Goal: Navigation & Orientation: Find specific page/section

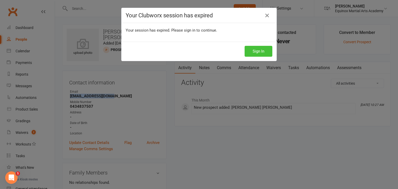
click at [257, 46] on button "Sign In" at bounding box center [259, 51] width 28 height 11
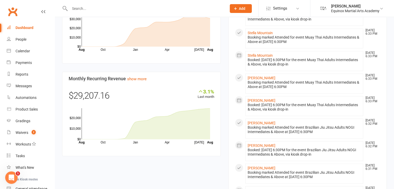
scroll to position [367, 0]
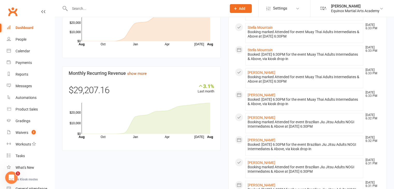
click at [137, 76] on link "show more" at bounding box center [136, 73] width 19 height 5
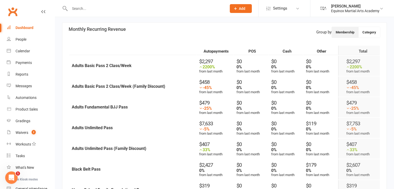
scroll to position [235, 0]
click at [25, 28] on div "Dashboard" at bounding box center [25, 28] width 18 height 4
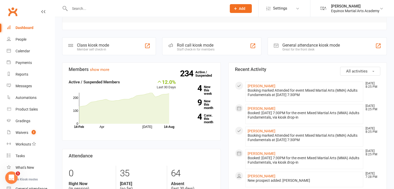
scroll to position [110, 0]
click at [205, 106] on link "9 New this month" at bounding box center [199, 104] width 31 height 10
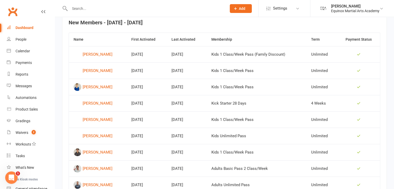
scroll to position [245, 0]
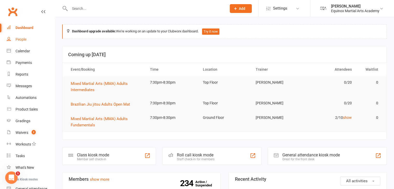
click at [27, 40] on link "People" at bounding box center [31, 40] width 48 height 12
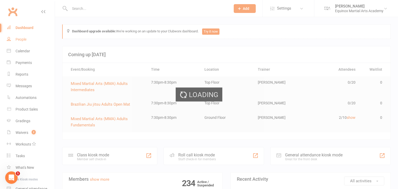
select select "100"
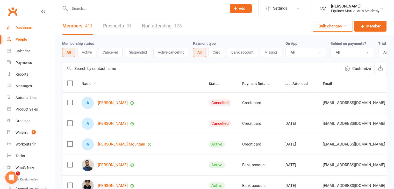
click at [29, 28] on div "Dashboard" at bounding box center [25, 28] width 18 height 4
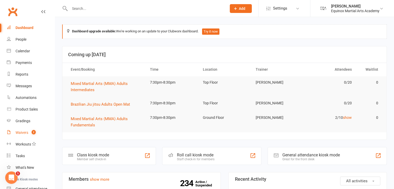
click at [23, 134] on div "Waivers" at bounding box center [22, 133] width 13 height 4
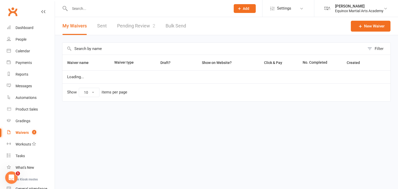
select select "50"
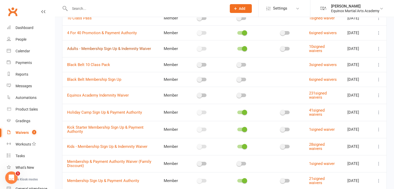
scroll to position [62, 0]
click at [378, 115] on icon at bounding box center [378, 112] width 5 height 5
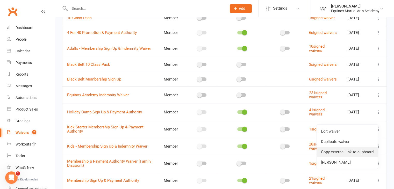
click at [344, 151] on link "Copy external link to clipboard" at bounding box center [347, 152] width 61 height 10
